Goal: Browse casually

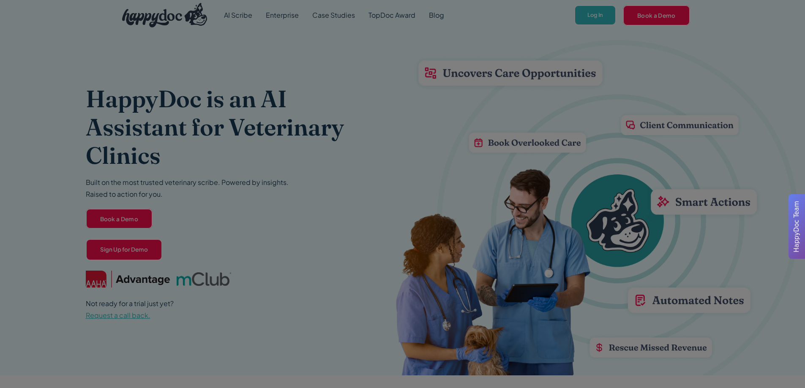
click at [585, 14] on div at bounding box center [402, 194] width 805 height 388
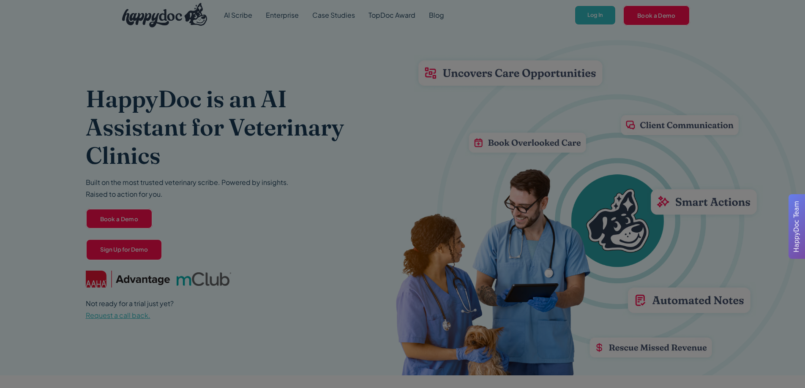
click at [585, 14] on div at bounding box center [402, 194] width 805 height 388
